Goal: Task Accomplishment & Management: Use online tool/utility

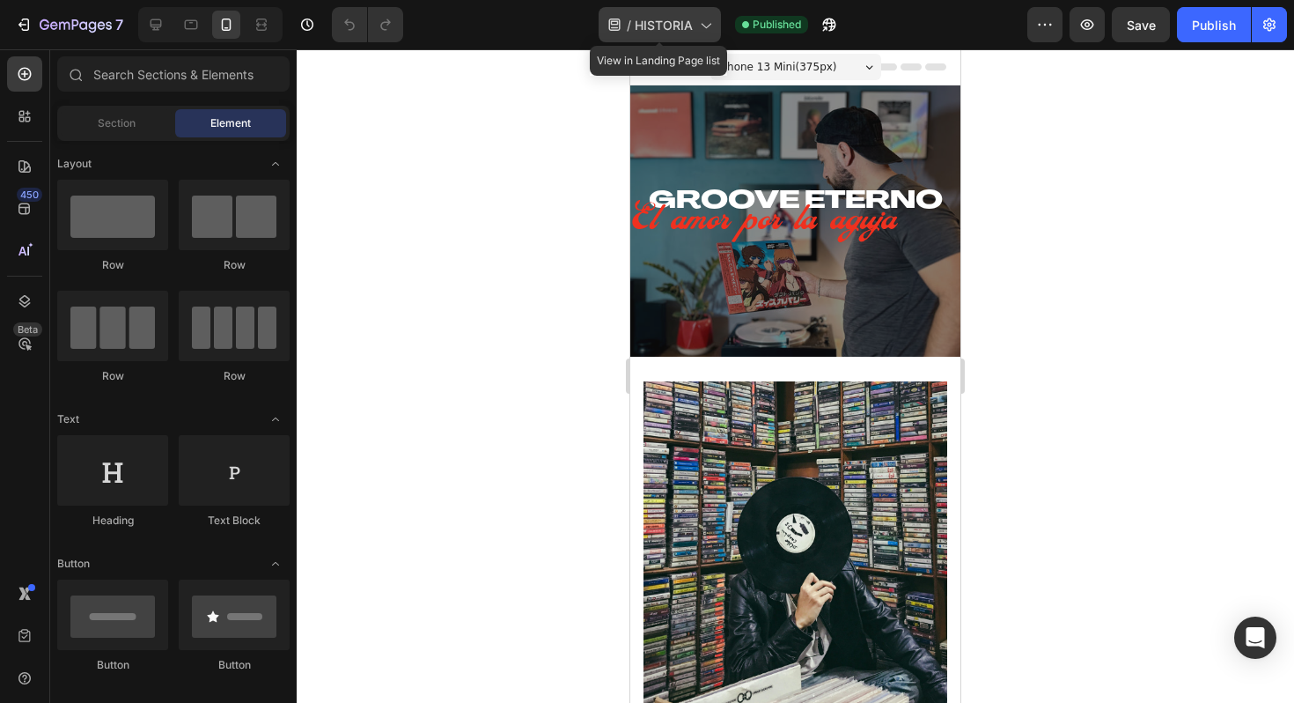
click at [674, 24] on span "HISTORIA" at bounding box center [664, 25] width 58 height 18
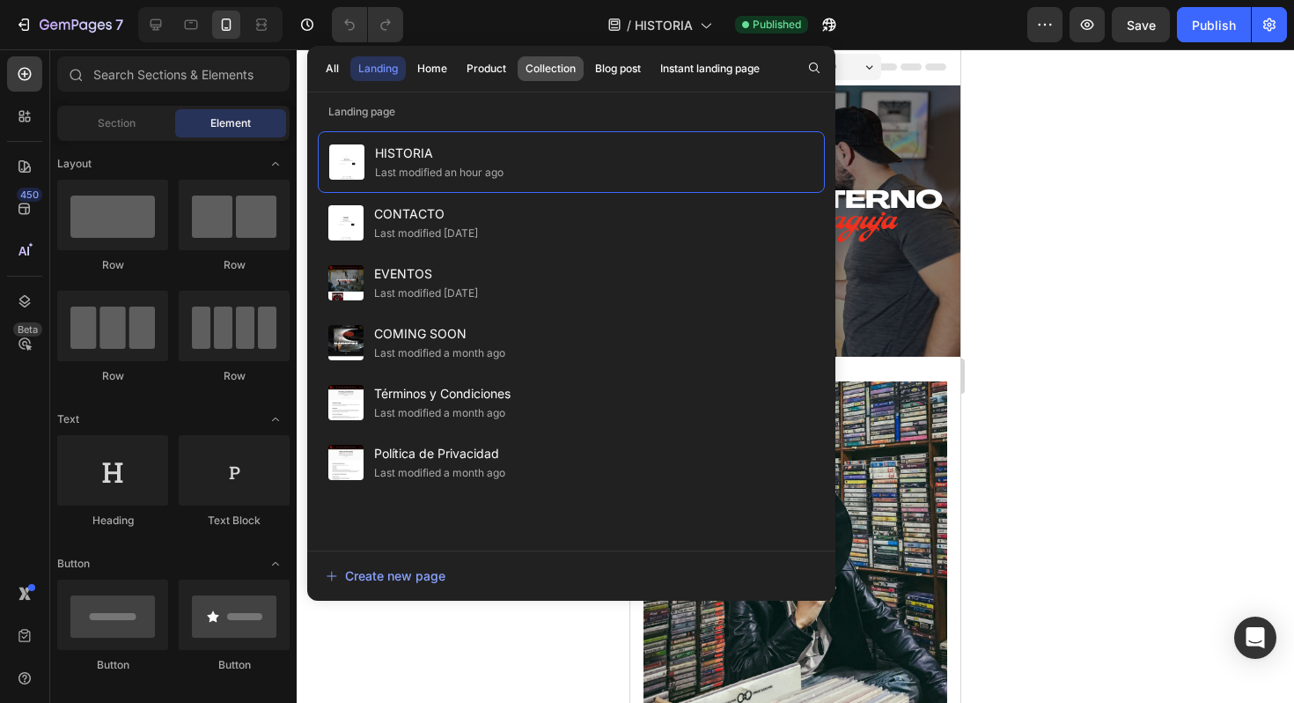
click at [539, 64] on div "Collection" at bounding box center [551, 69] width 50 height 16
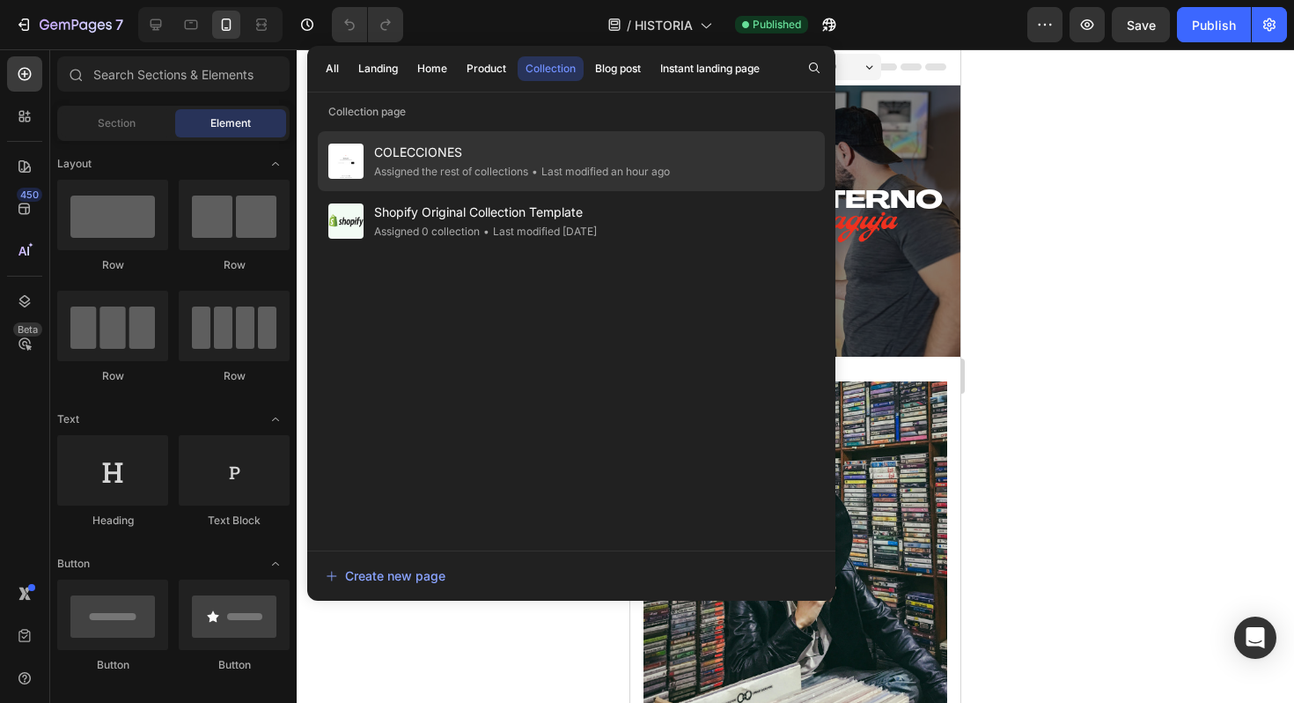
click at [505, 165] on div "Assigned the rest of collections" at bounding box center [451, 172] width 154 height 18
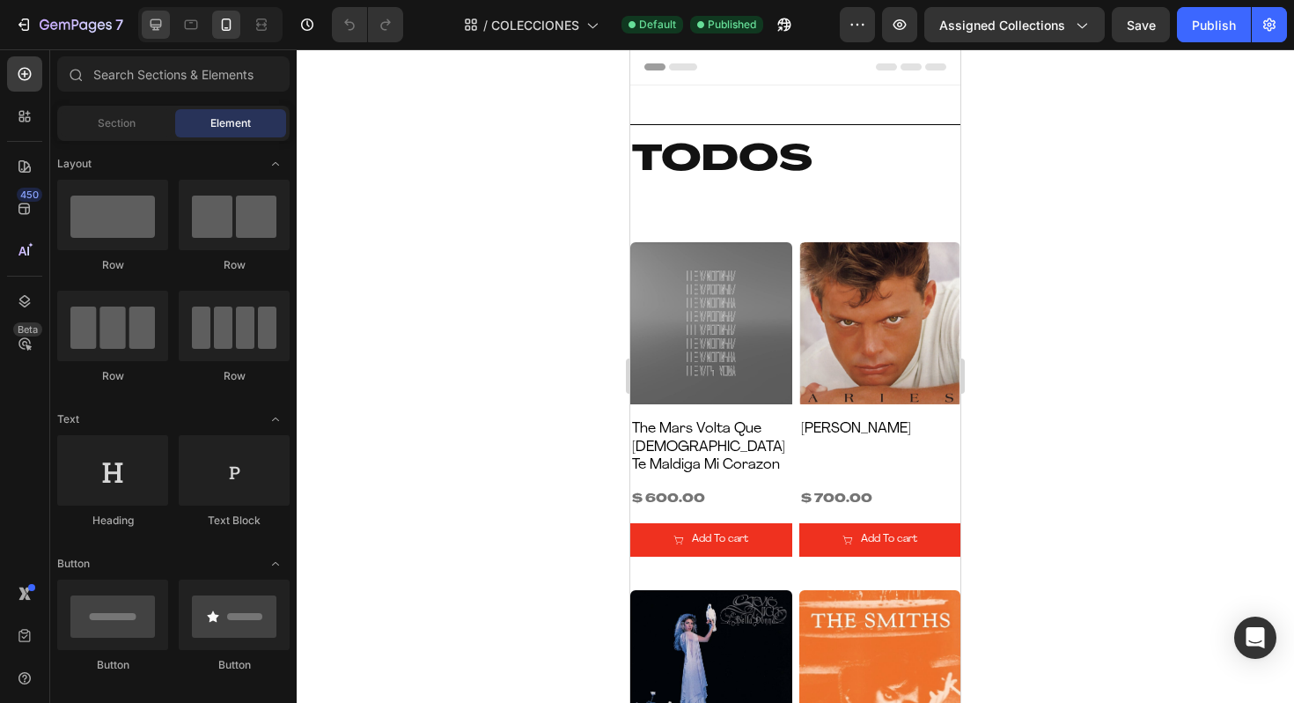
click at [153, 35] on div at bounding box center [156, 25] width 28 height 28
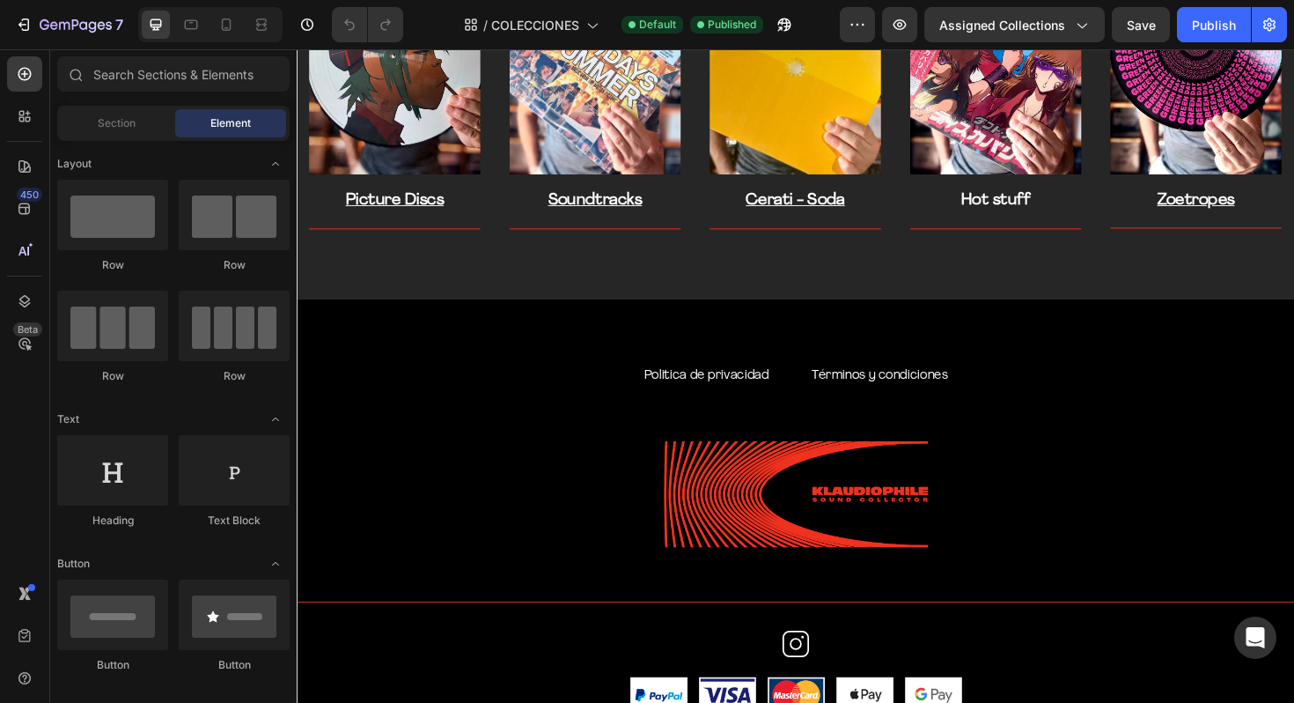
scroll to position [3975, 0]
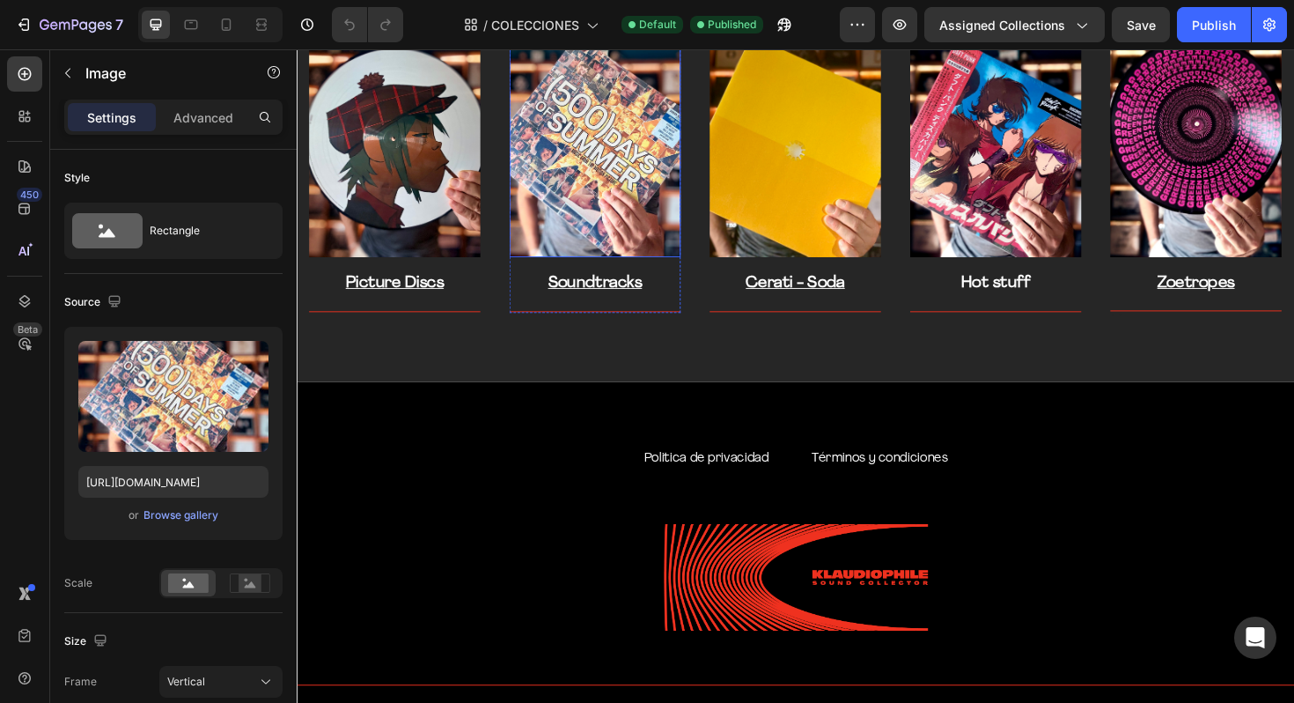
click at [612, 145] on img at bounding box center [612, 149] width 181 height 242
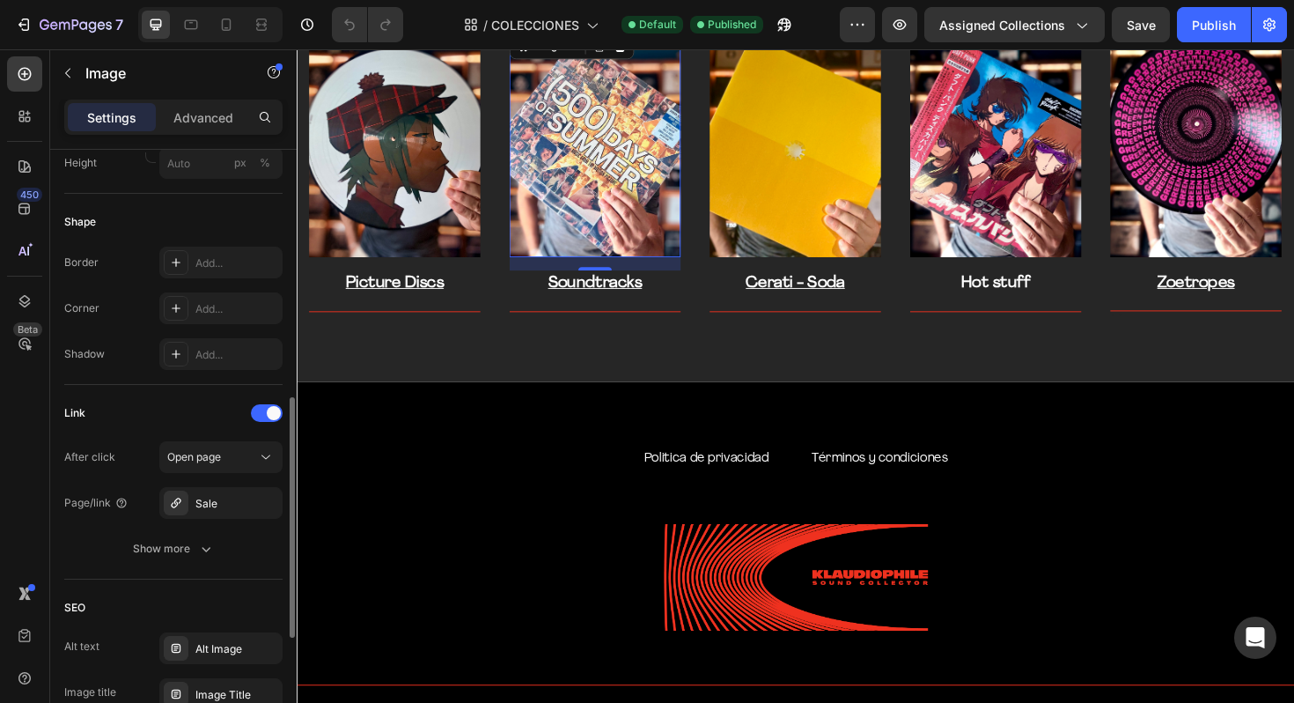
scroll to position [616, 0]
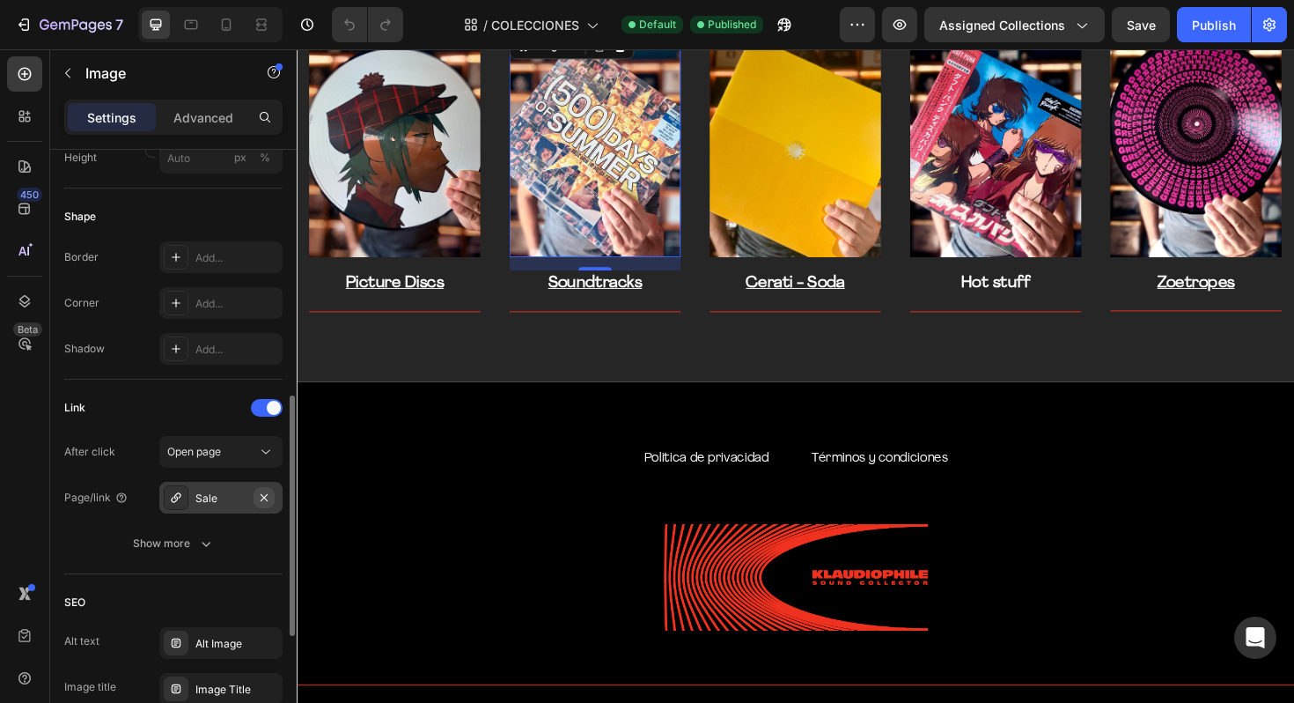
click at [264, 493] on icon "button" at bounding box center [264, 497] width 14 height 14
click at [223, 495] on div "Add..." at bounding box center [236, 498] width 83 height 16
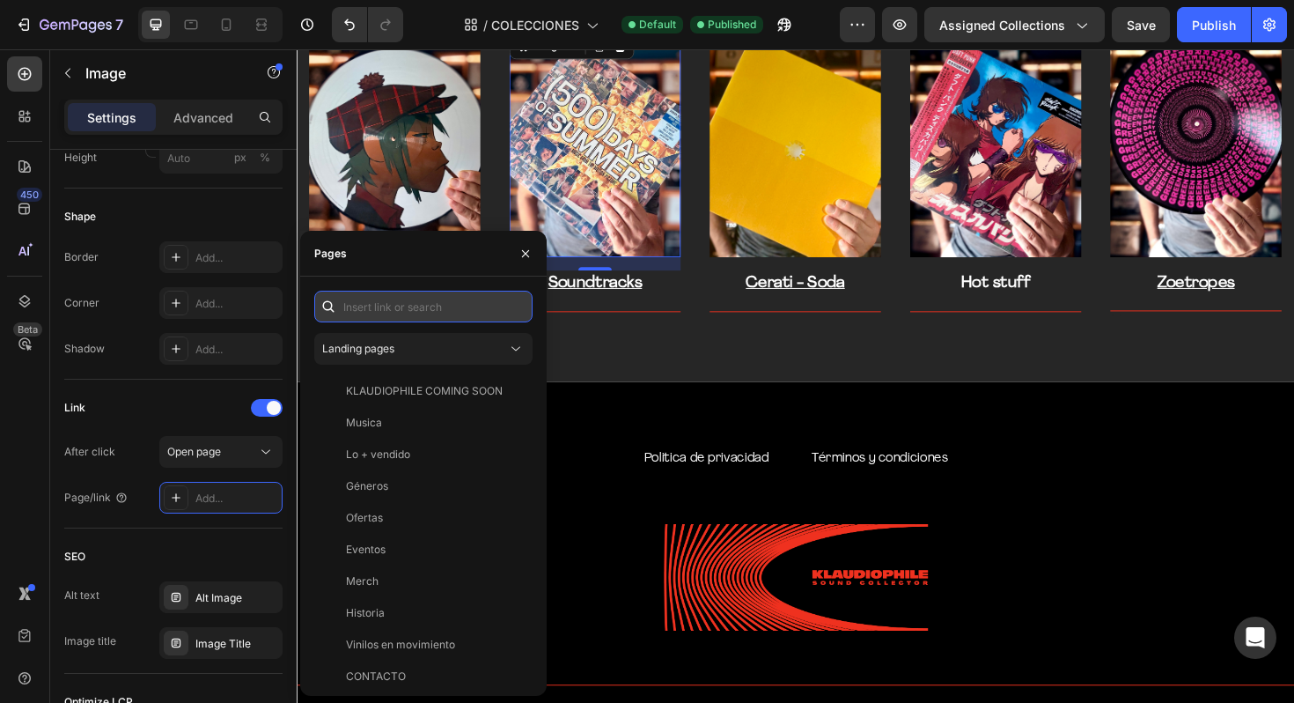
click at [445, 315] on input "text" at bounding box center [423, 307] width 218 height 32
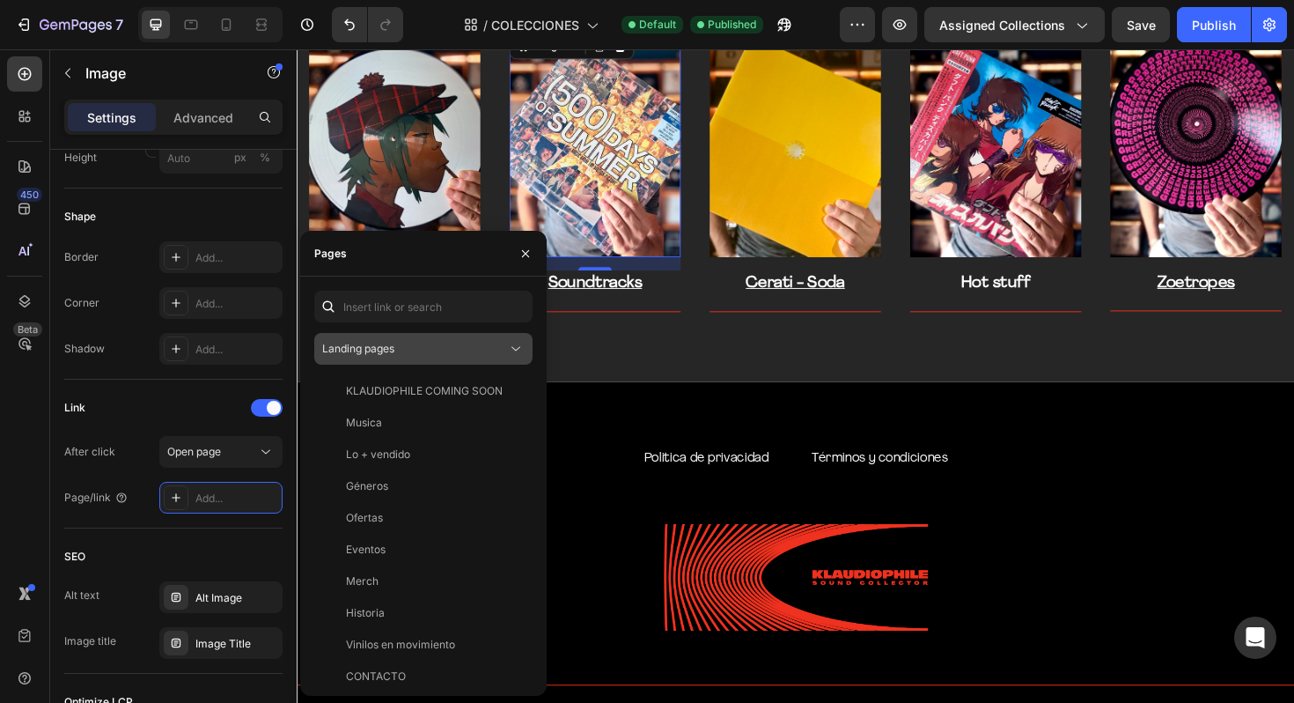
click at [436, 354] on div "Landing pages" at bounding box center [414, 349] width 185 height 16
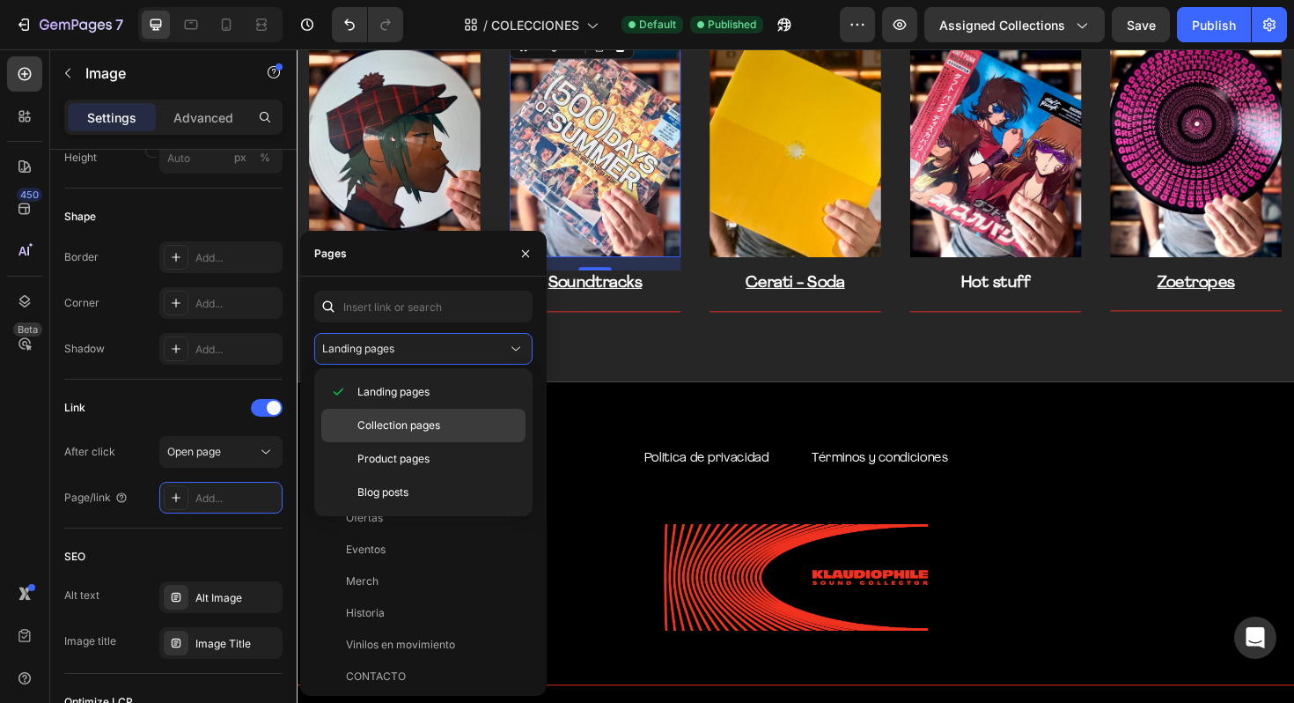
click at [426, 422] on span "Collection pages" at bounding box center [399, 425] width 83 height 16
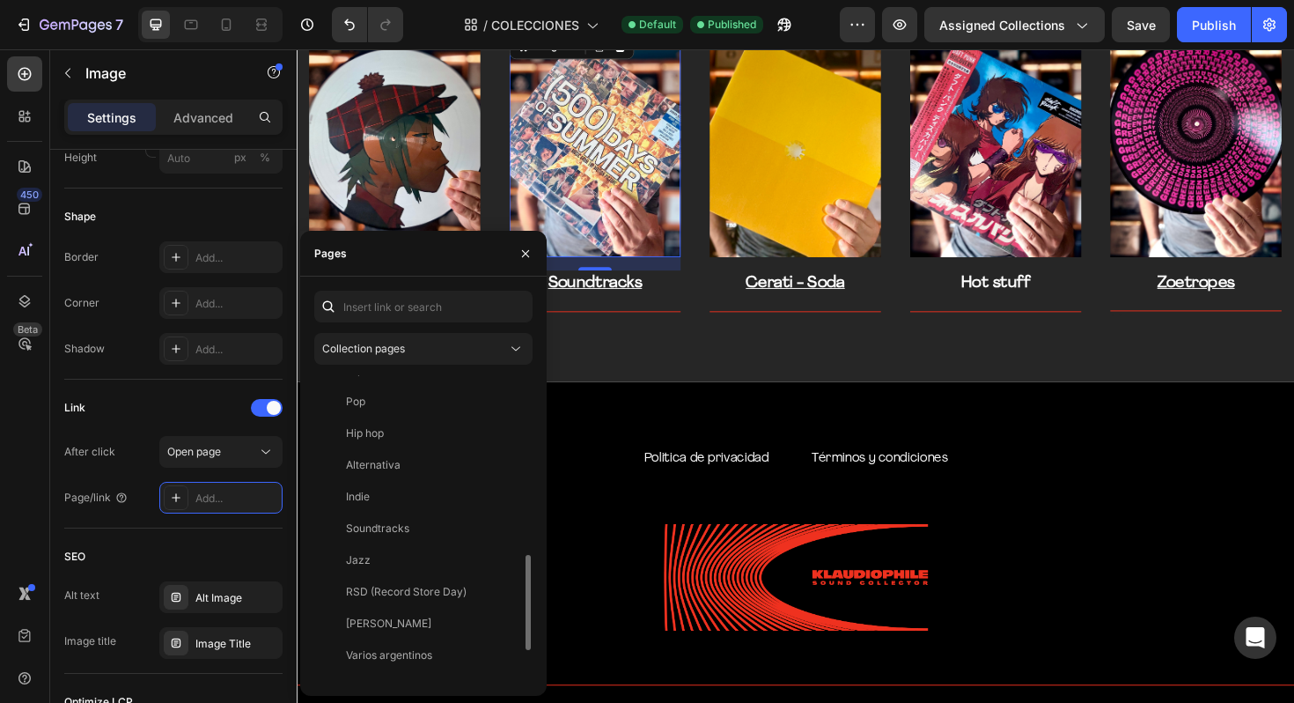
scroll to position [597, 0]
click at [417, 539] on div "Soundtracks View" at bounding box center [419, 555] width 211 height 32
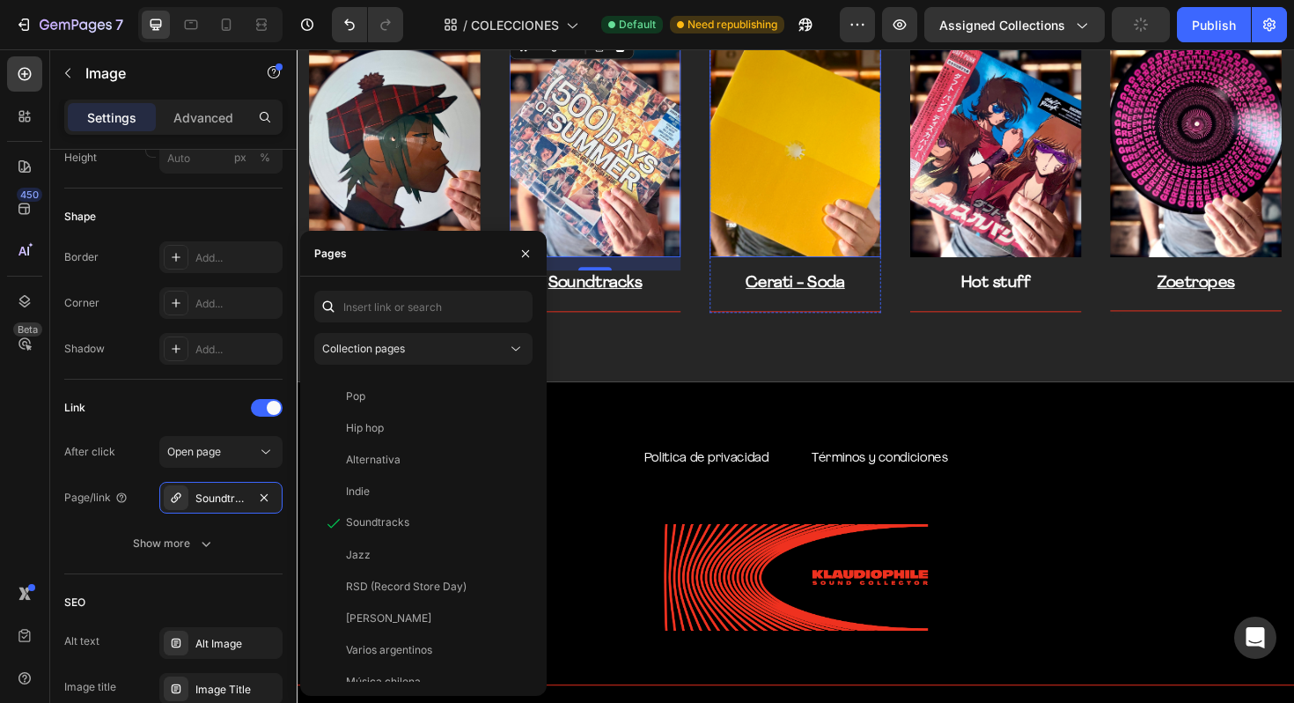
click at [811, 178] on img at bounding box center [824, 149] width 181 height 242
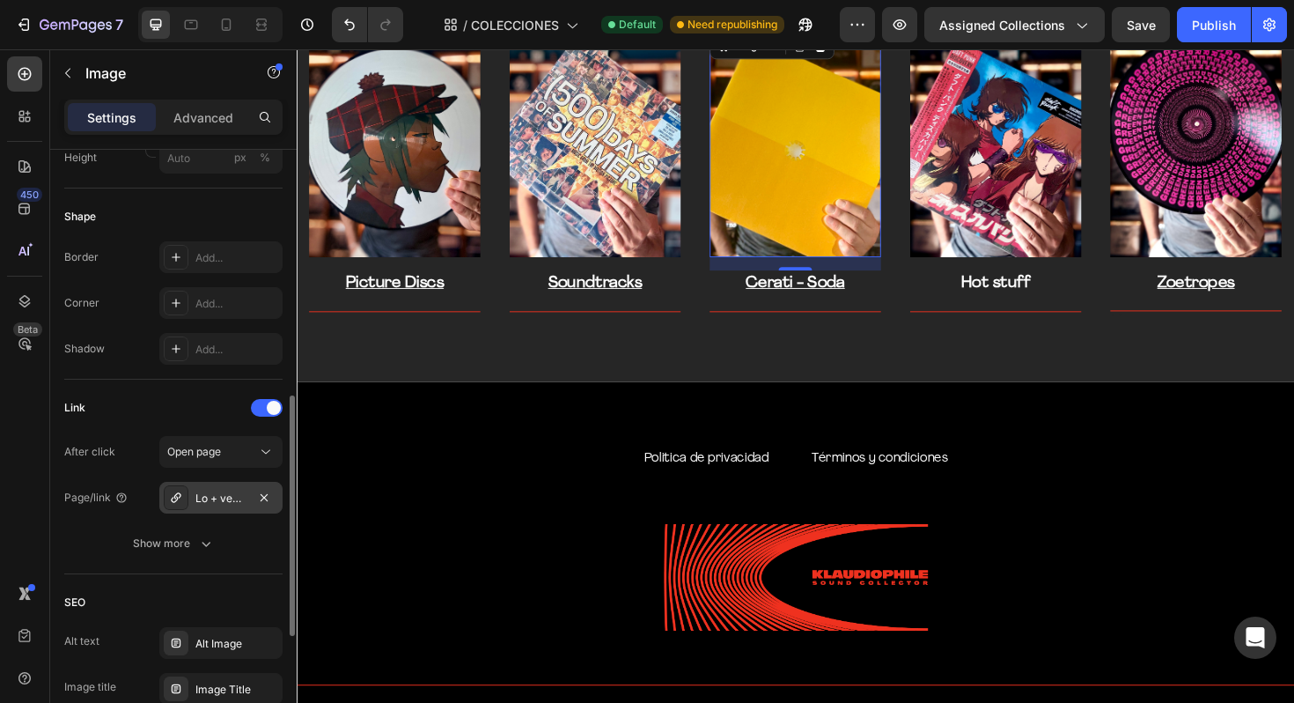
click at [254, 505] on div at bounding box center [264, 497] width 21 height 21
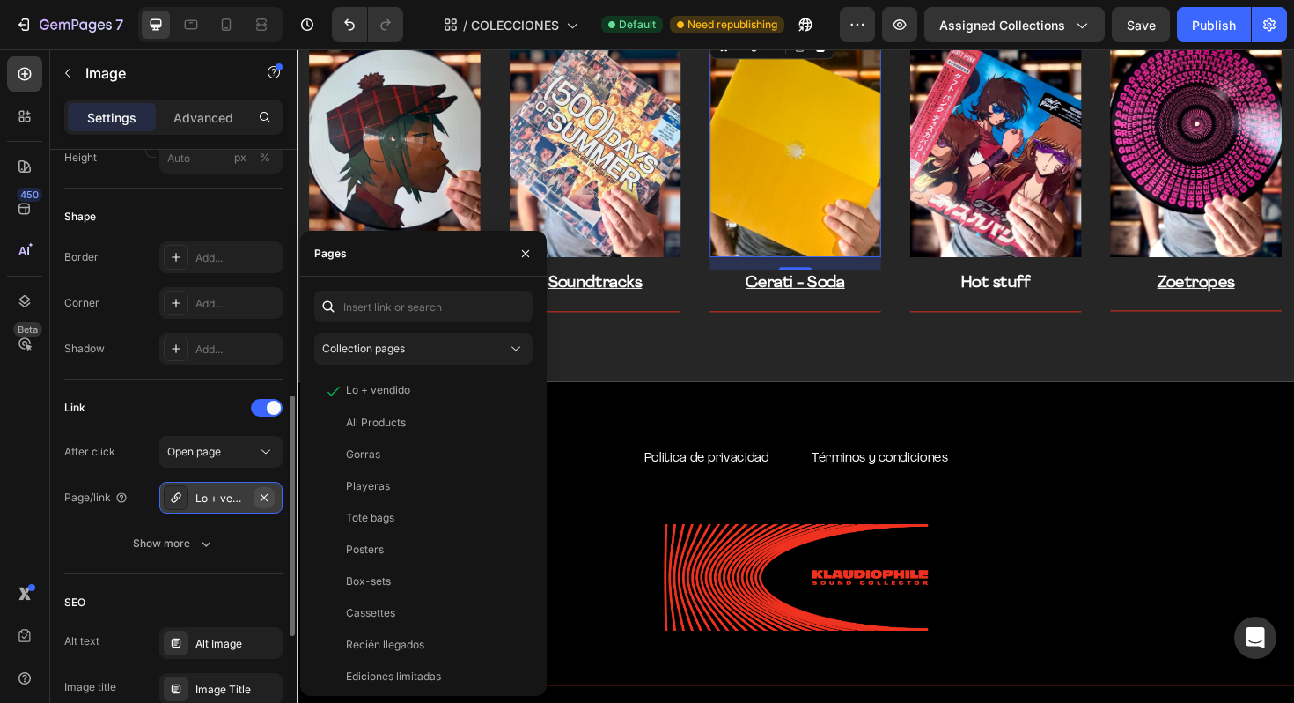
click at [262, 502] on icon "button" at bounding box center [264, 497] width 14 height 14
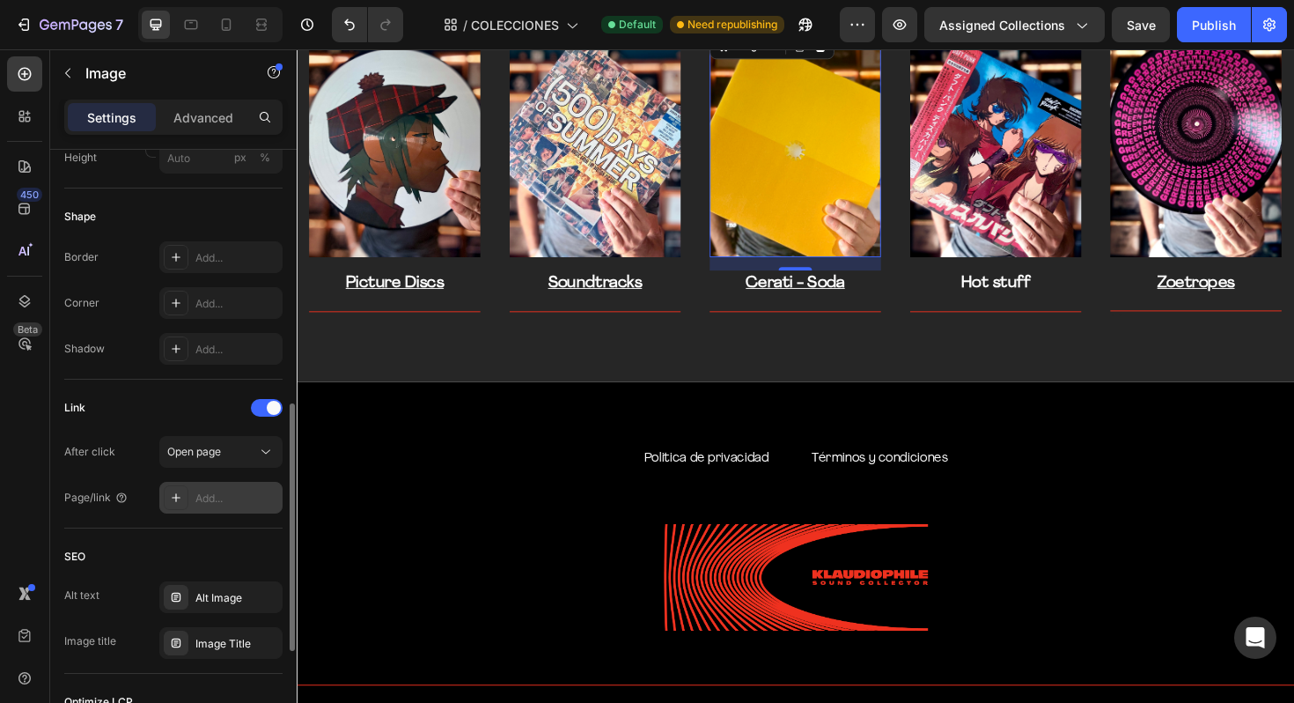
click at [229, 505] on div "Add..." at bounding box center [236, 498] width 83 height 16
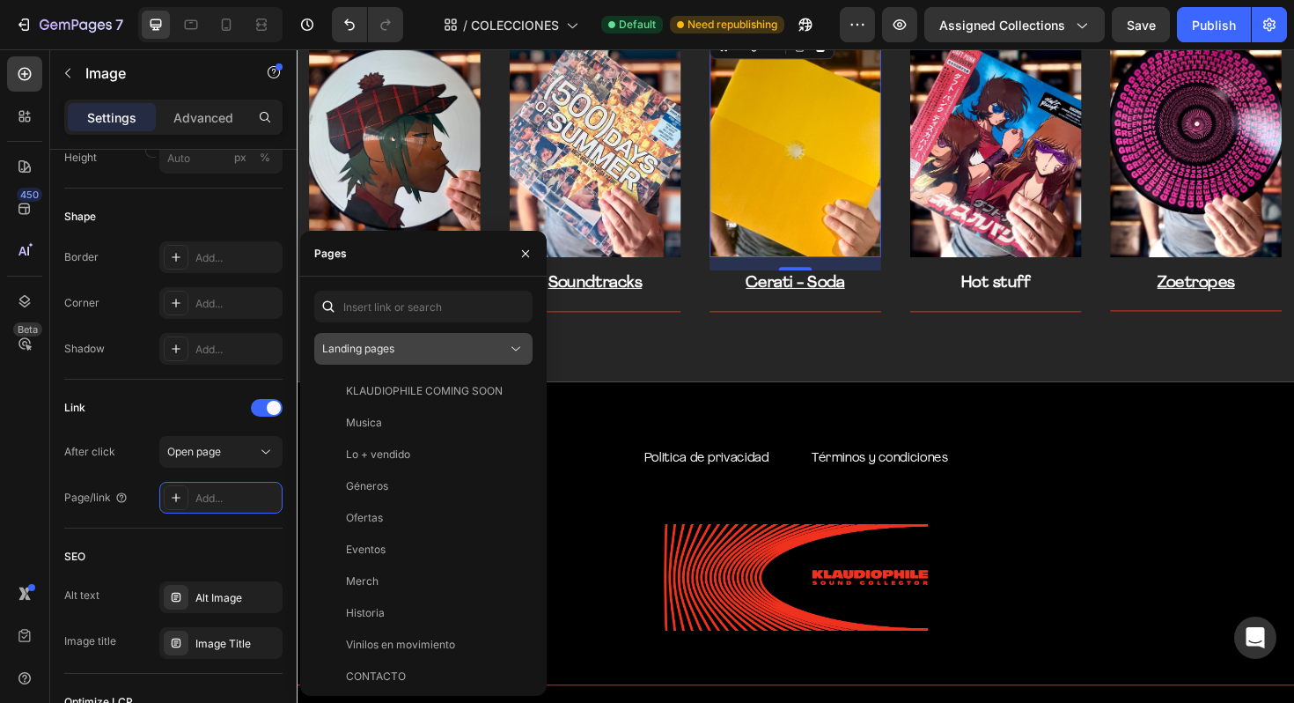
click at [424, 357] on div "Landing pages" at bounding box center [423, 349] width 203 height 18
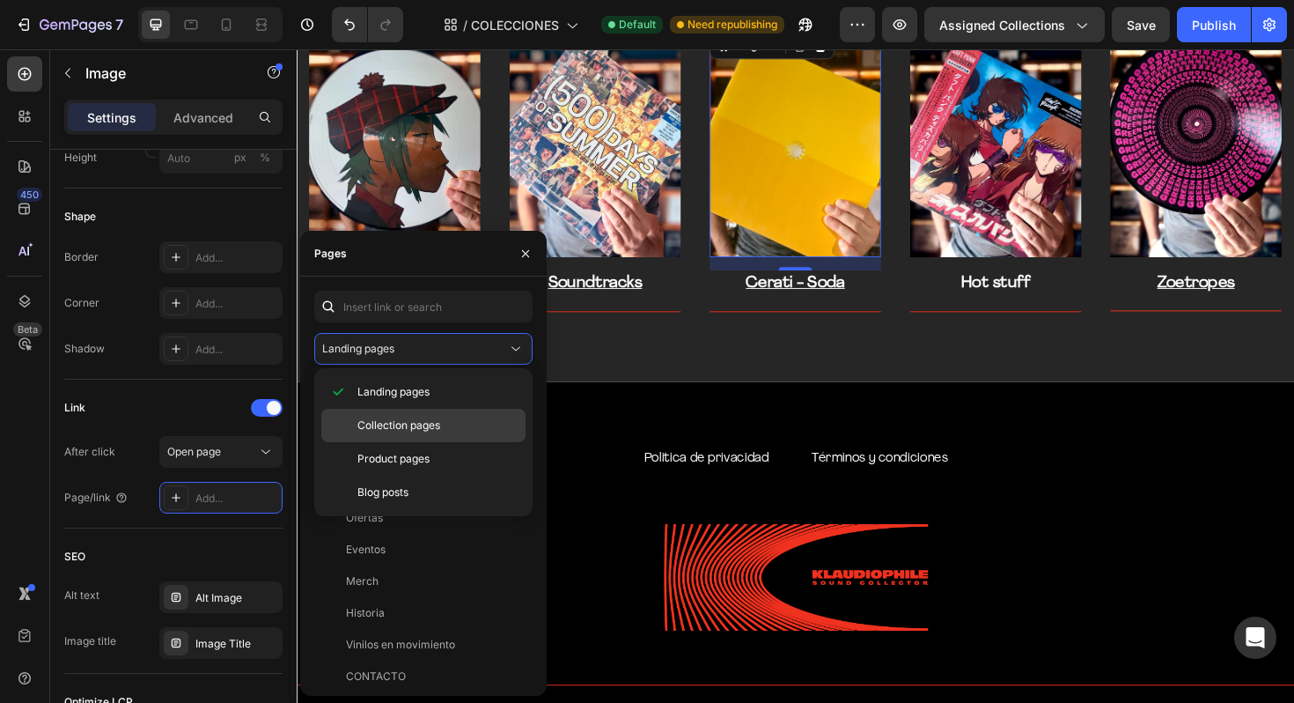
click at [452, 421] on p "Collection pages" at bounding box center [438, 425] width 160 height 16
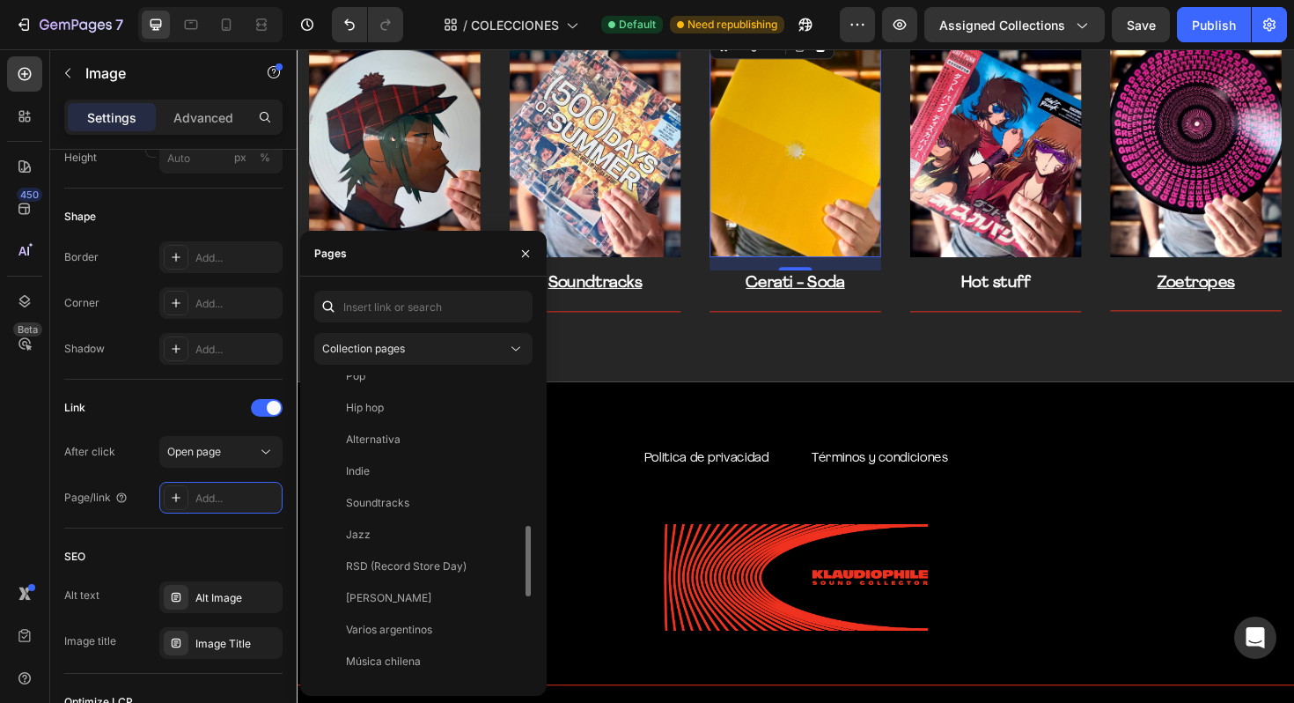
scroll to position [625, 0]
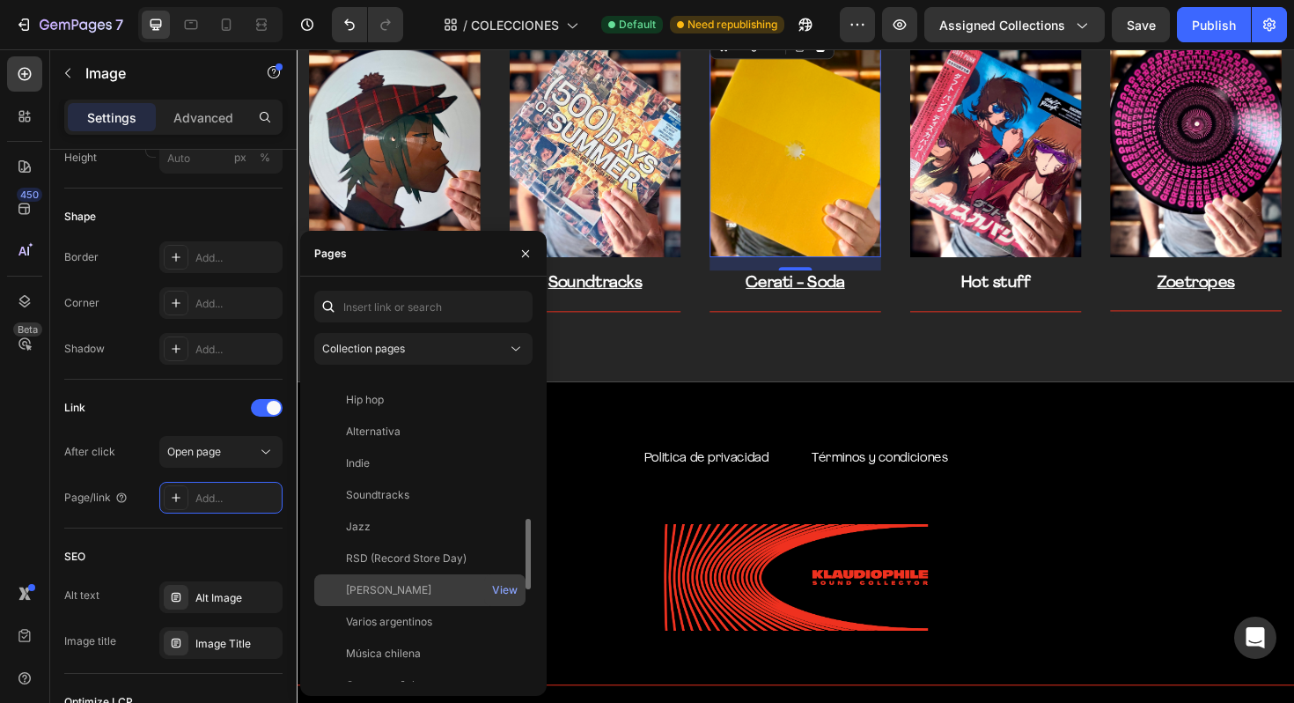
click at [428, 583] on div "[PERSON_NAME]" at bounding box center [419, 590] width 197 height 16
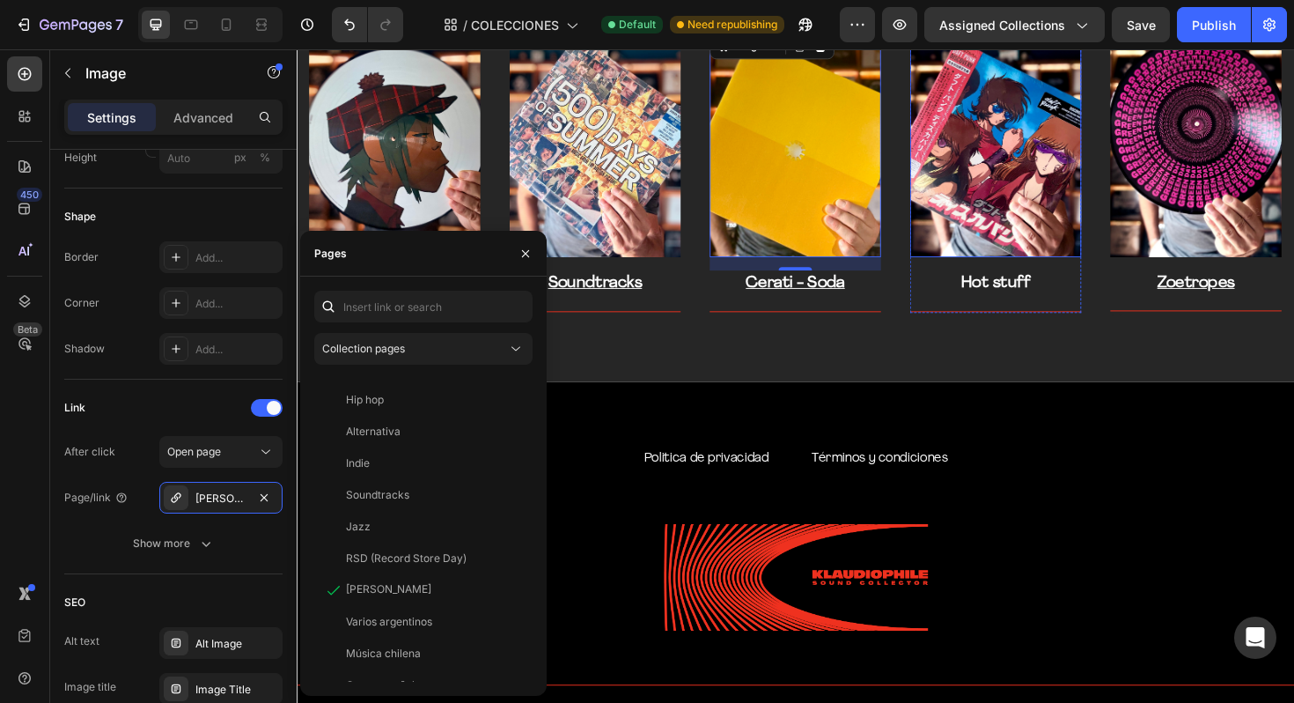
click at [1036, 184] on img at bounding box center [1037, 149] width 181 height 242
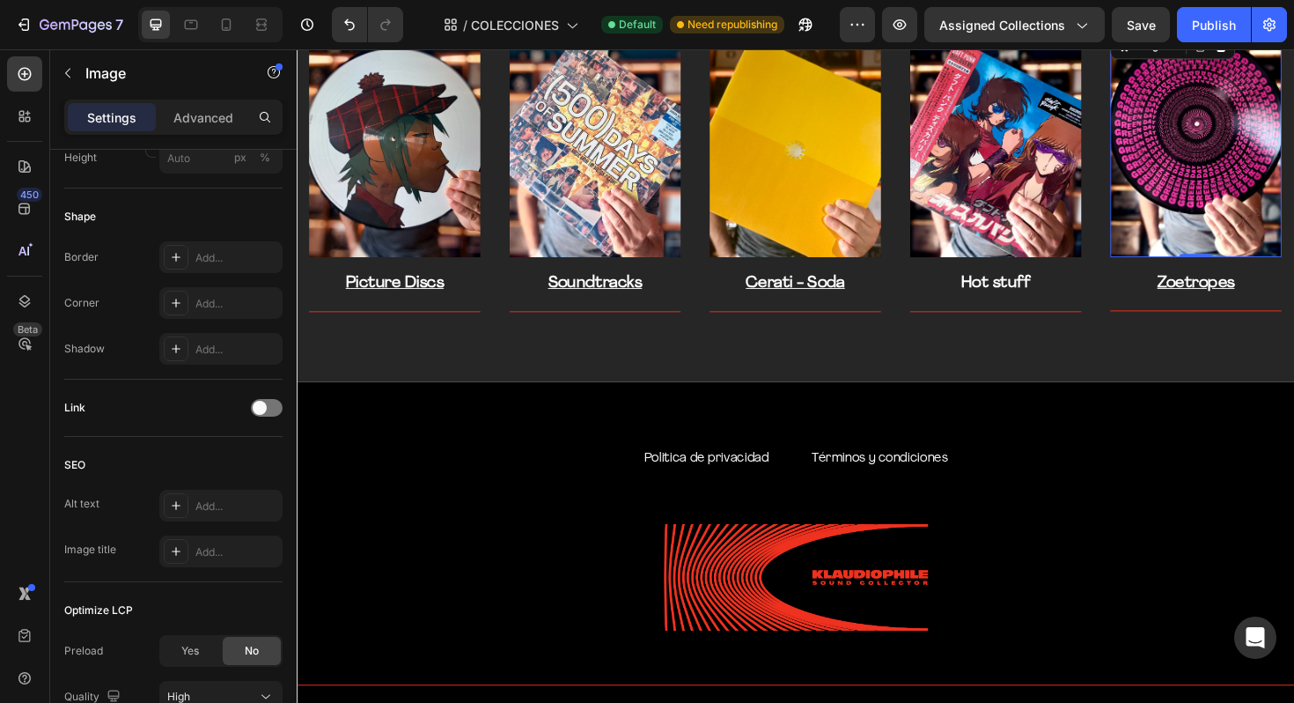
click at [1247, 159] on img at bounding box center [1249, 149] width 181 height 242
click at [258, 406] on span at bounding box center [260, 408] width 14 height 14
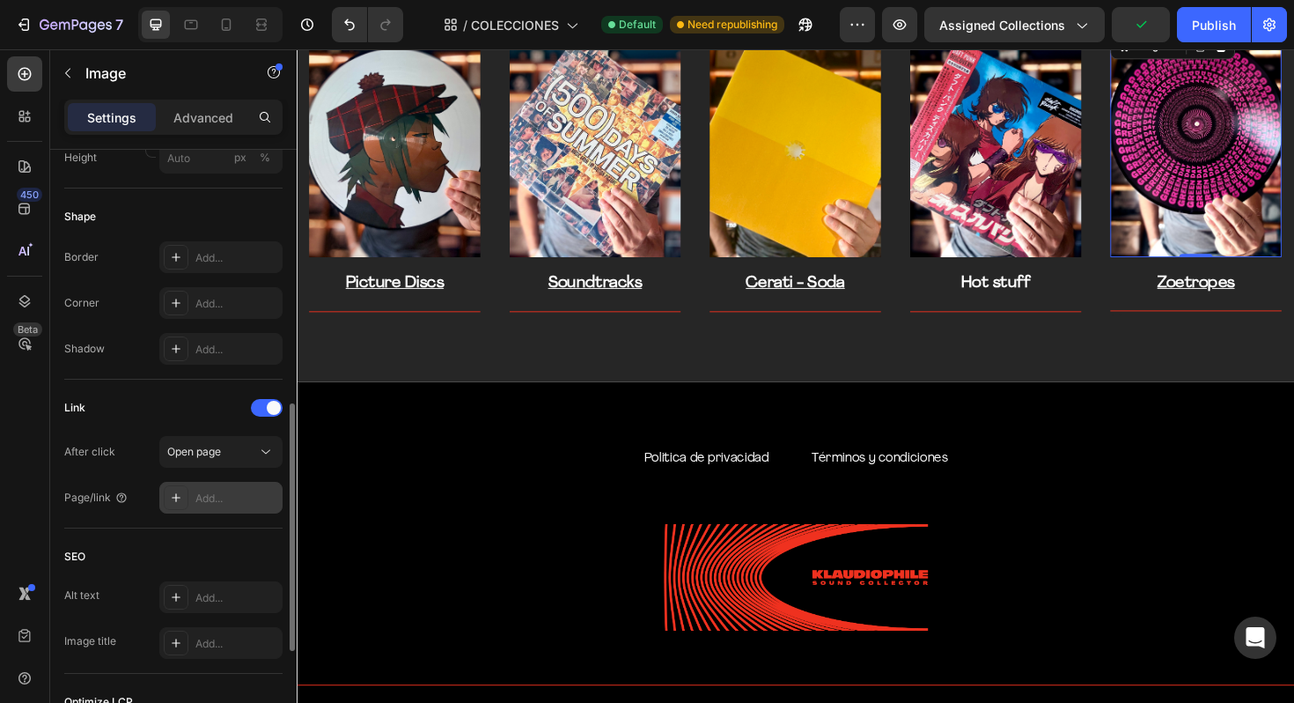
click at [227, 502] on div "Add..." at bounding box center [236, 498] width 83 height 16
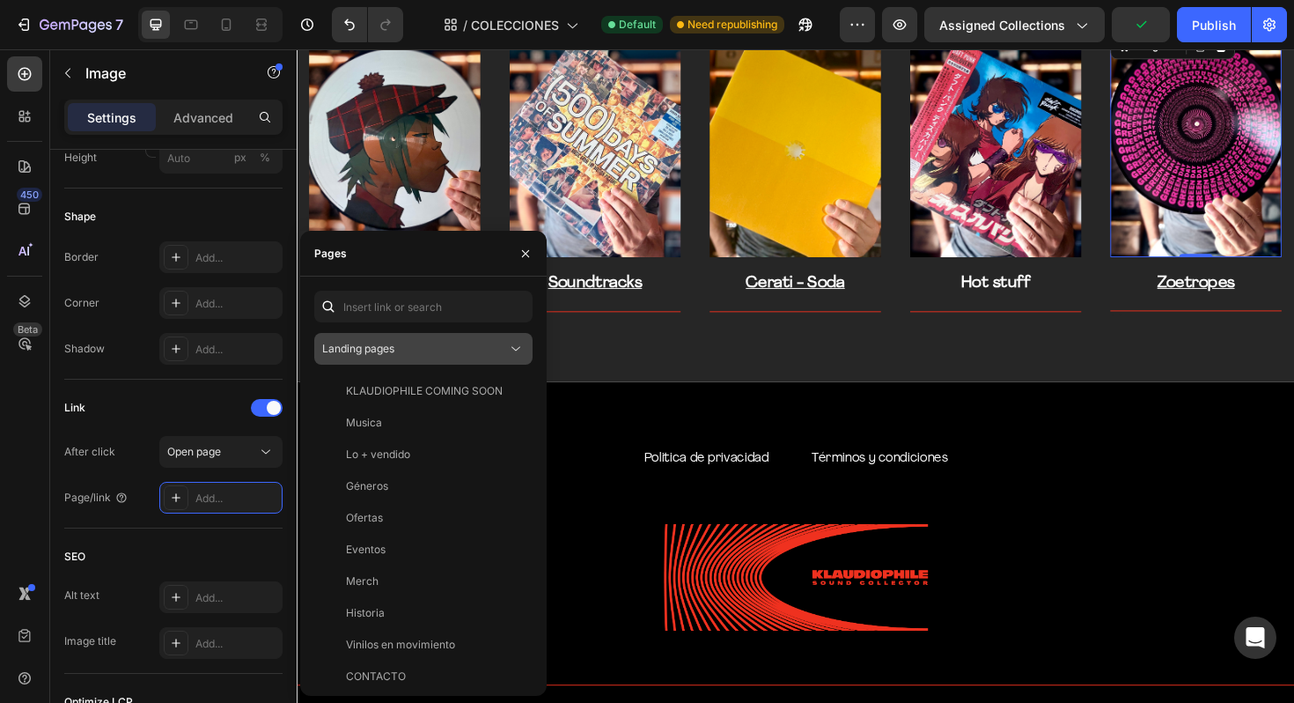
click at [456, 348] on div "Landing pages" at bounding box center [414, 349] width 185 height 16
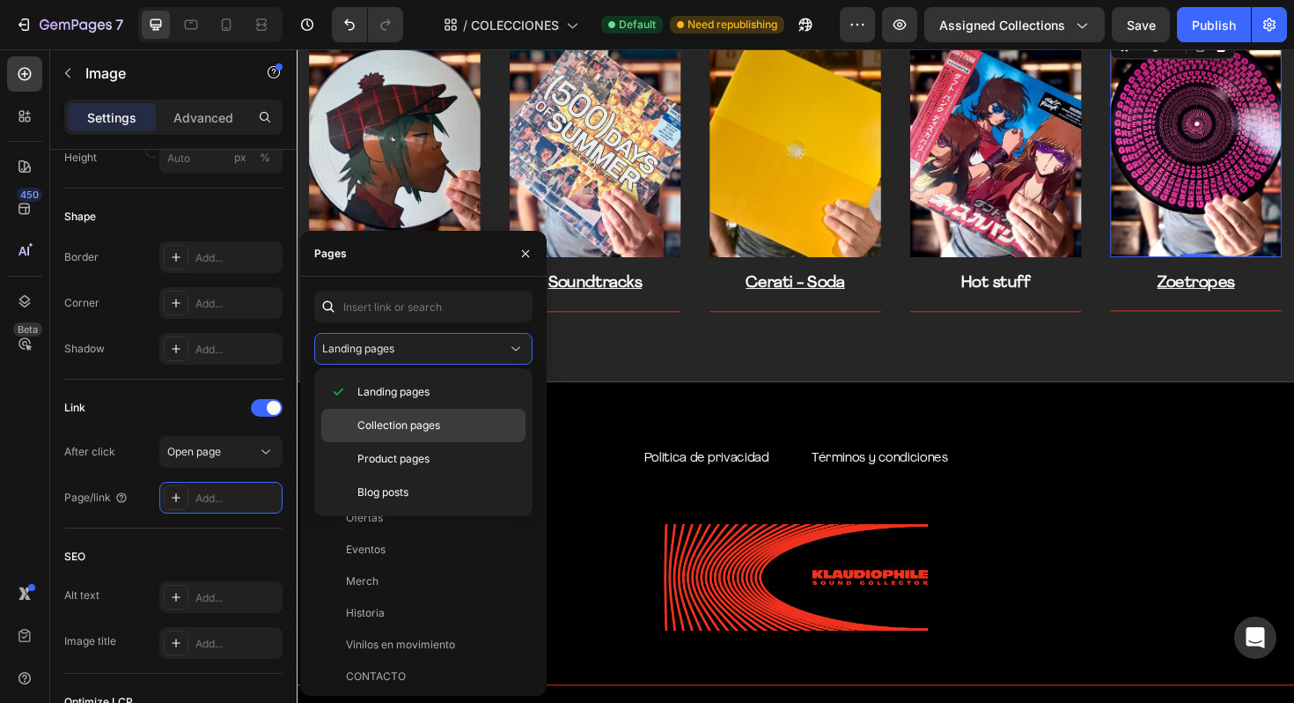
click at [418, 431] on span "Collection pages" at bounding box center [399, 425] width 83 height 16
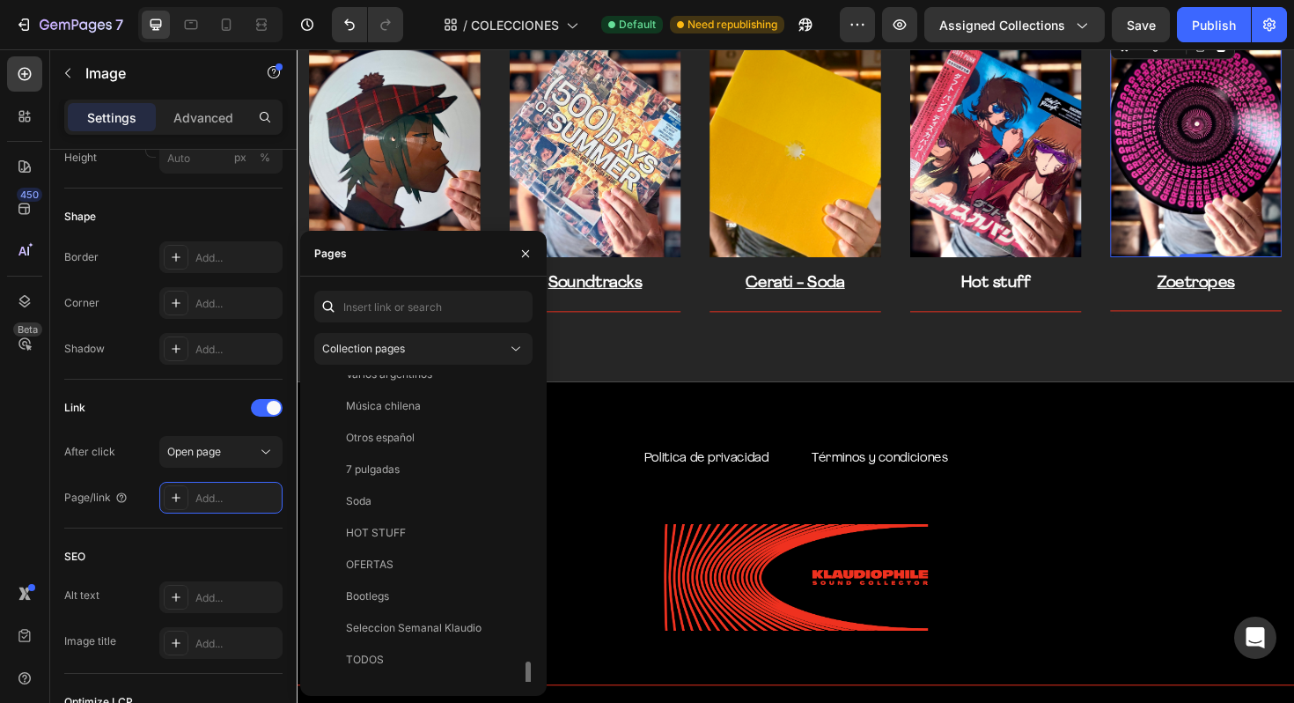
scroll to position [1025, 0]
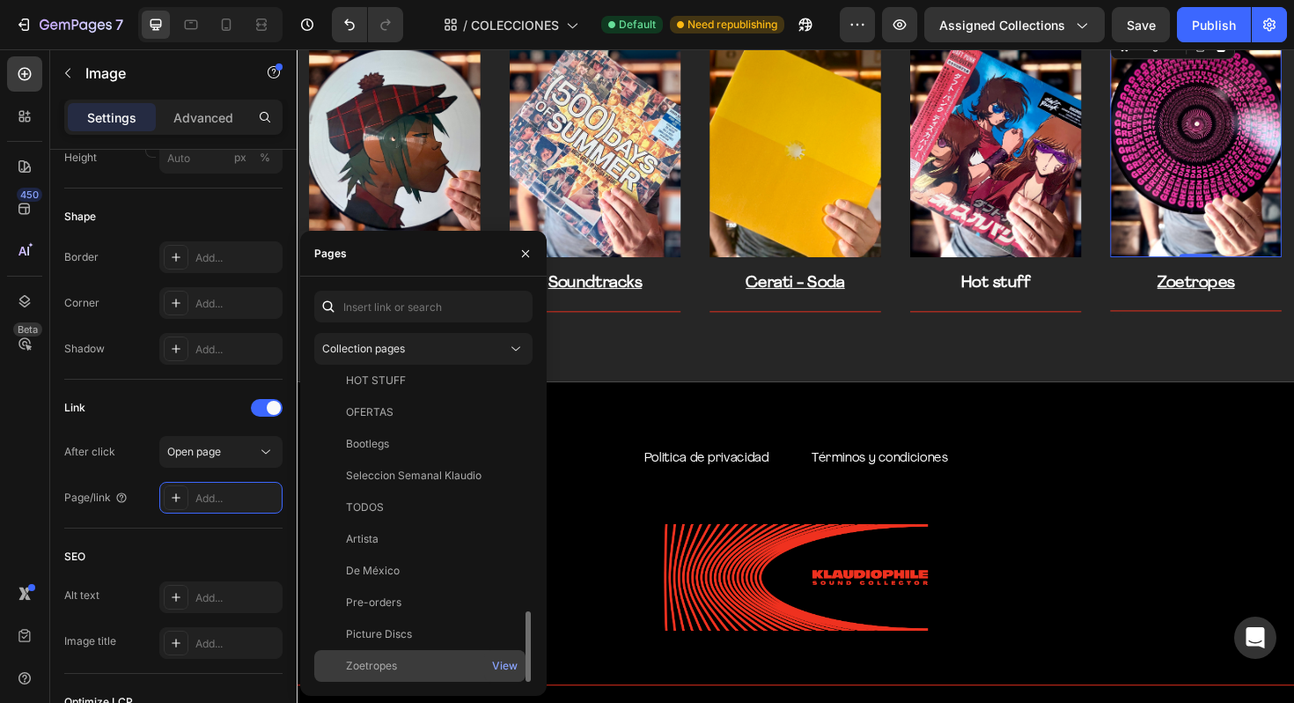
click at [398, 667] on div "Zoetropes" at bounding box center [419, 666] width 197 height 16
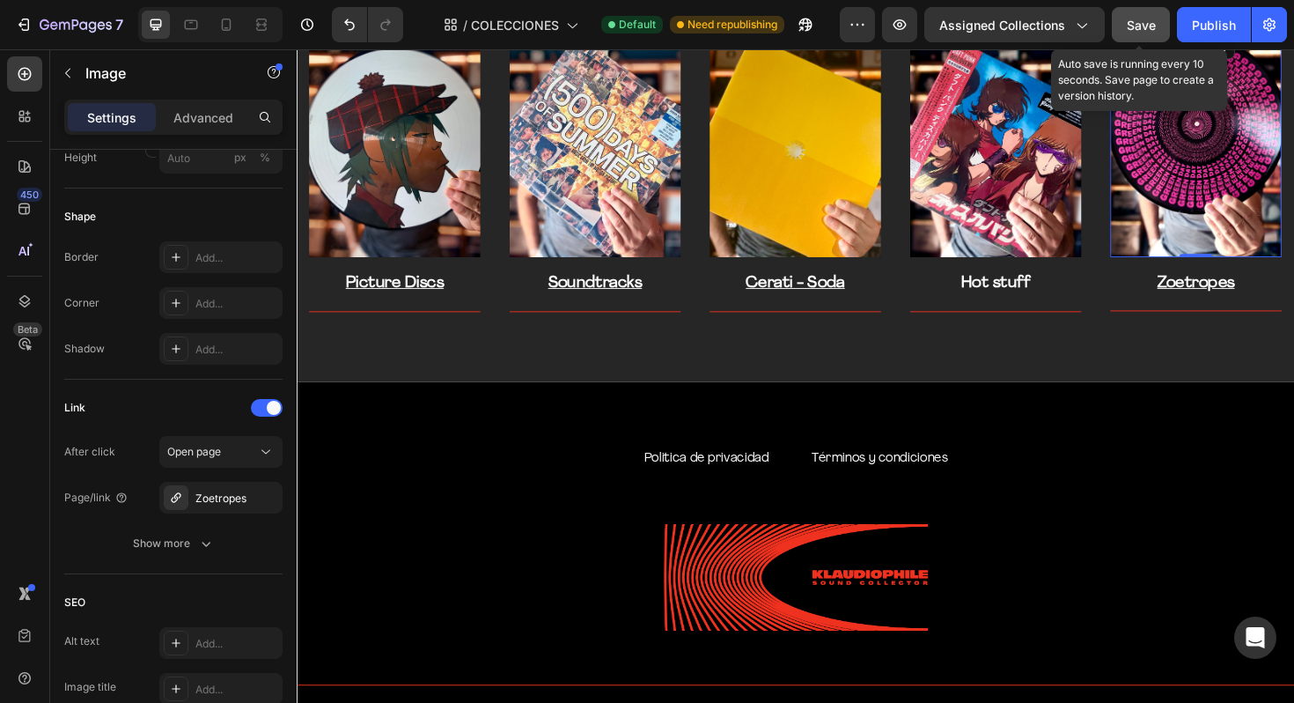
click at [1134, 20] on span "Save" at bounding box center [1141, 25] width 29 height 15
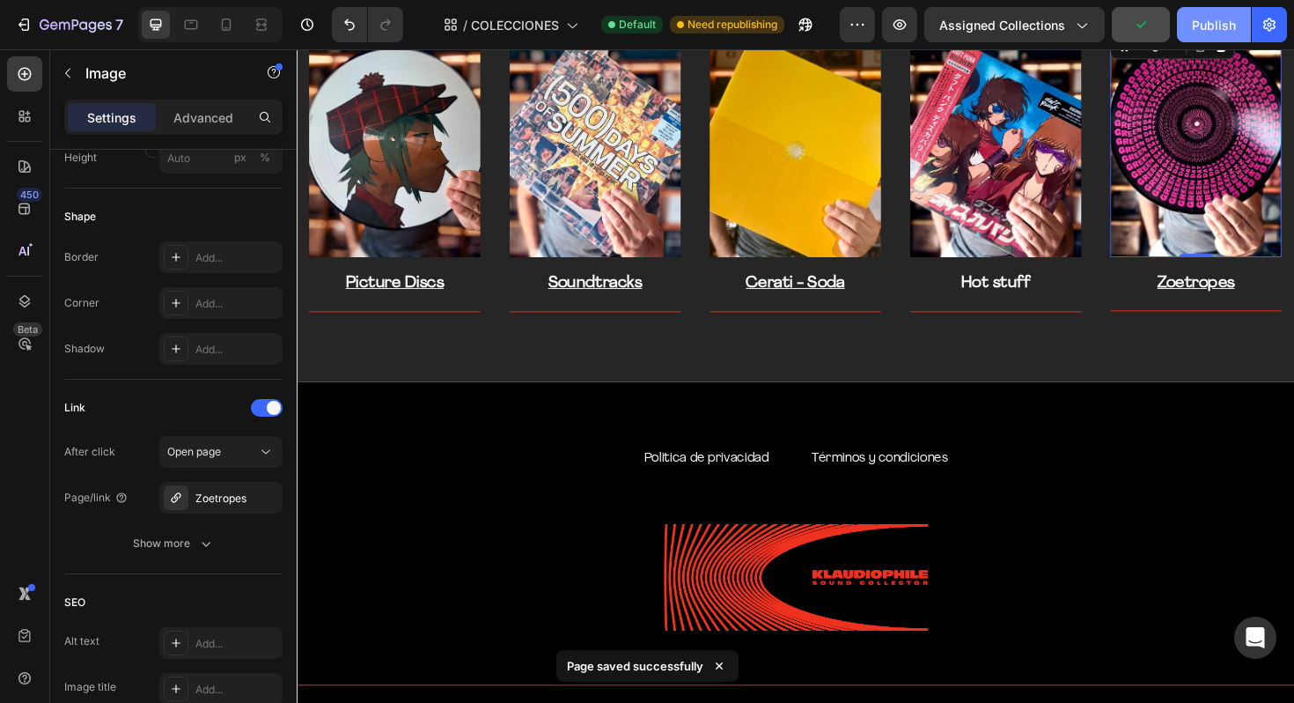
click at [1211, 19] on div "Publish" at bounding box center [1214, 25] width 44 height 18
